Goal: Information Seeking & Learning: Understand process/instructions

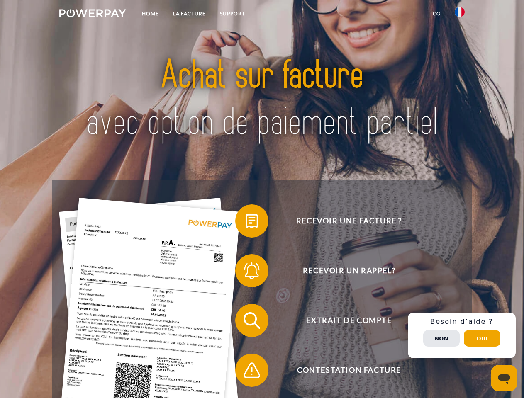
click at [92, 15] on img at bounding box center [92, 13] width 67 height 8
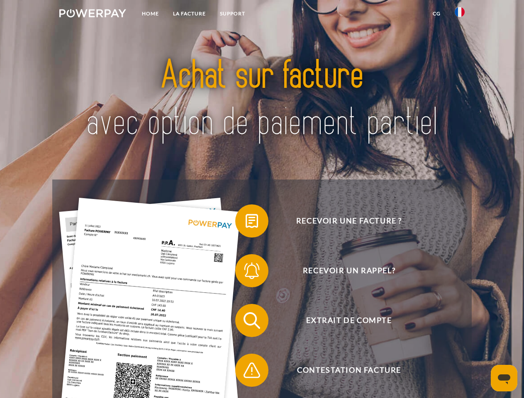
click at [459, 15] on img at bounding box center [459, 12] width 10 height 10
click at [436, 14] on link "CG" at bounding box center [436, 13] width 22 height 15
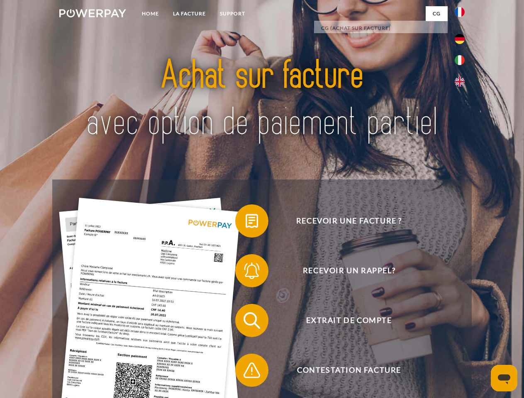
click at [245, 223] on span at bounding box center [238, 220] width 41 height 41
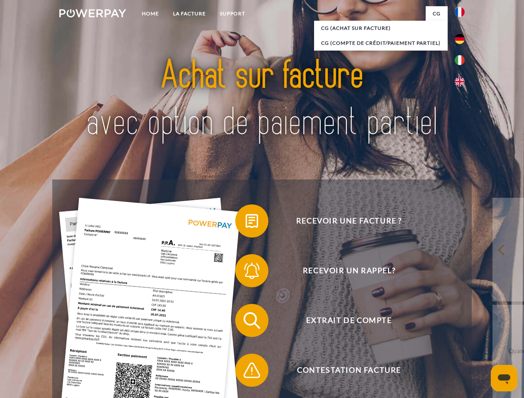
click at [245, 272] on span at bounding box center [238, 270] width 41 height 41
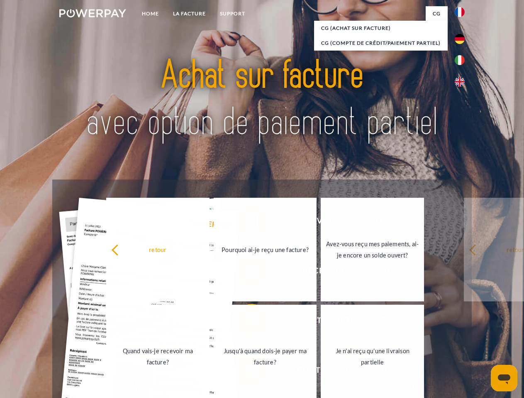
click at [245, 322] on link "Jusqu'à quand dois-je payer ma facture?" at bounding box center [265, 357] width 103 height 104
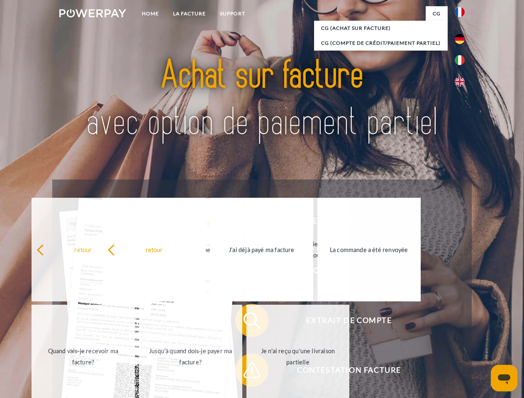
click at [245, 372] on span at bounding box center [238, 369] width 41 height 41
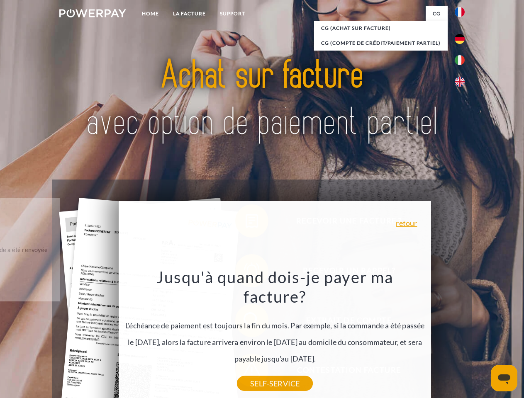
click at [461, 335] on div "Recevoir une facture ? Recevoir un rappel? Extrait de compte retour" at bounding box center [261, 346] width 419 height 332
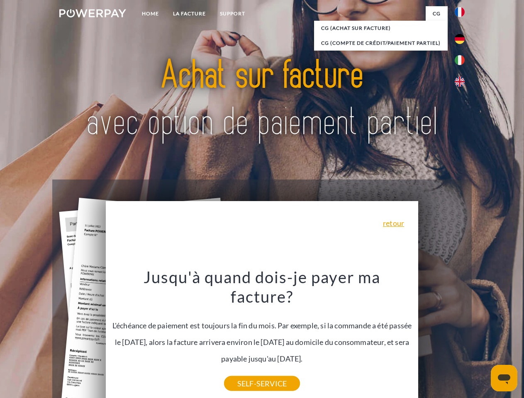
click at [441, 337] on span "Extrait de compte" at bounding box center [348, 320] width 203 height 33
click at [482, 338] on header "Home LA FACTURE Support" at bounding box center [262, 286] width 524 height 573
